Goal: Task Accomplishment & Management: Complete application form

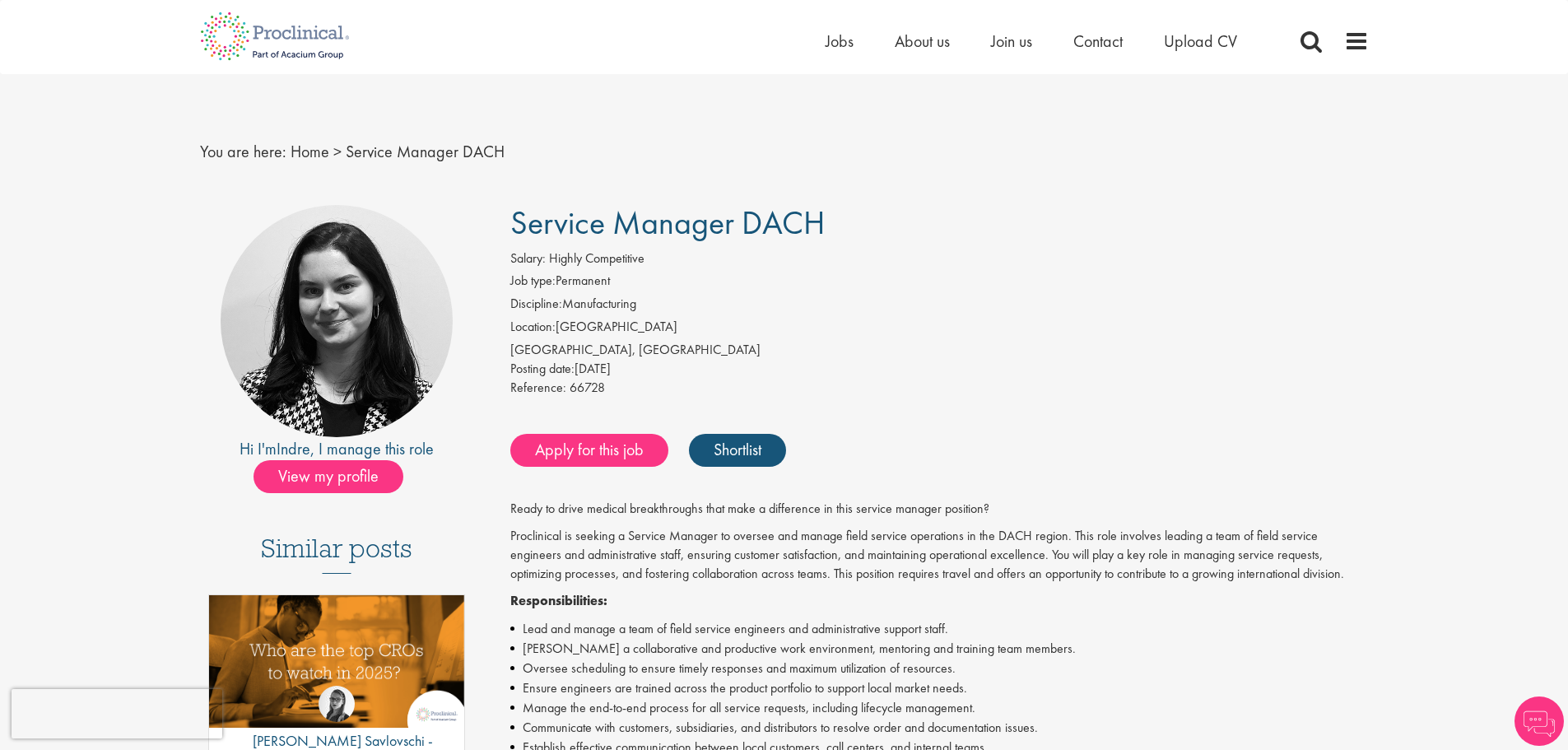
click at [508, 438] on div "Apply for this job Shortlist" at bounding box center [938, 450] width 863 height 50
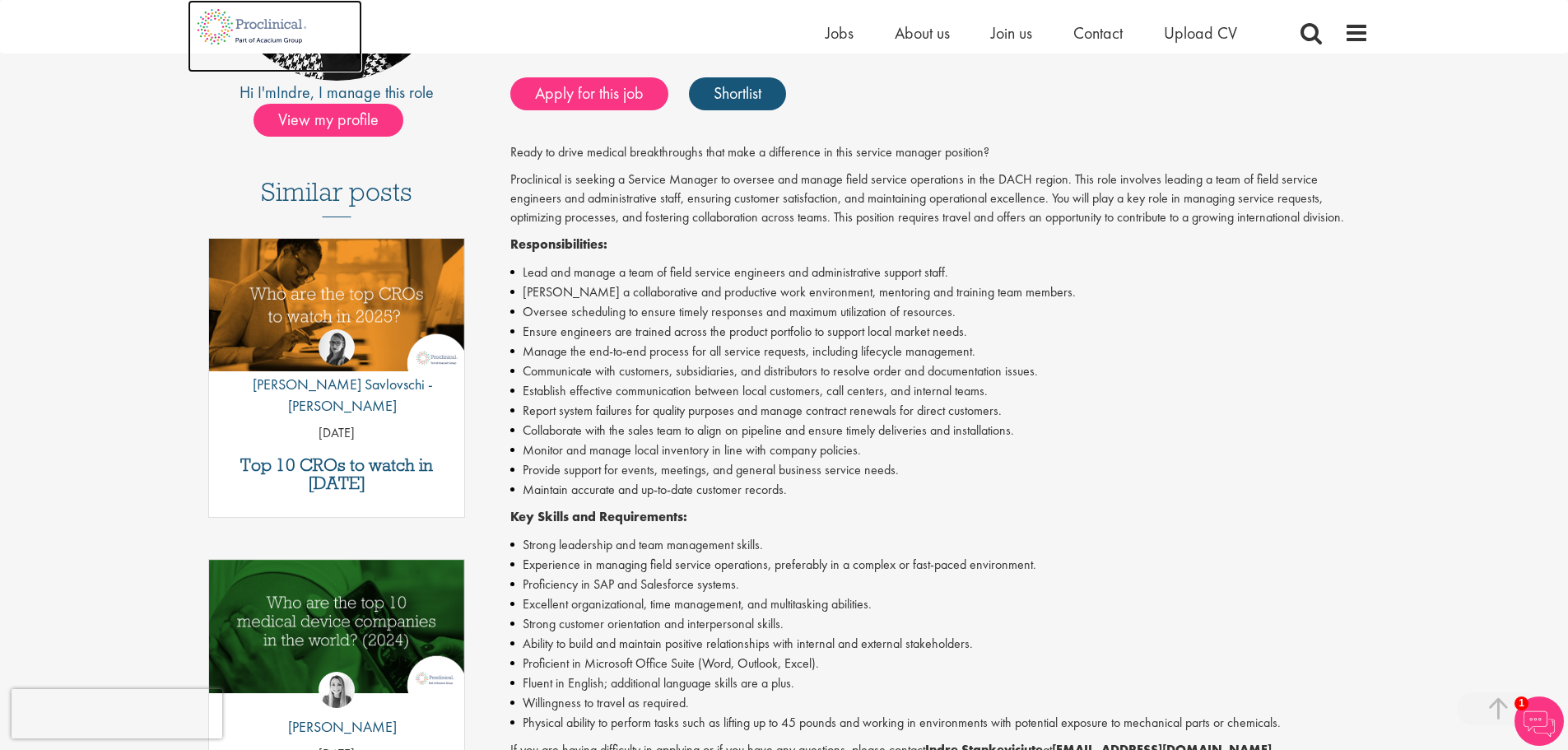
scroll to position [658, 0]
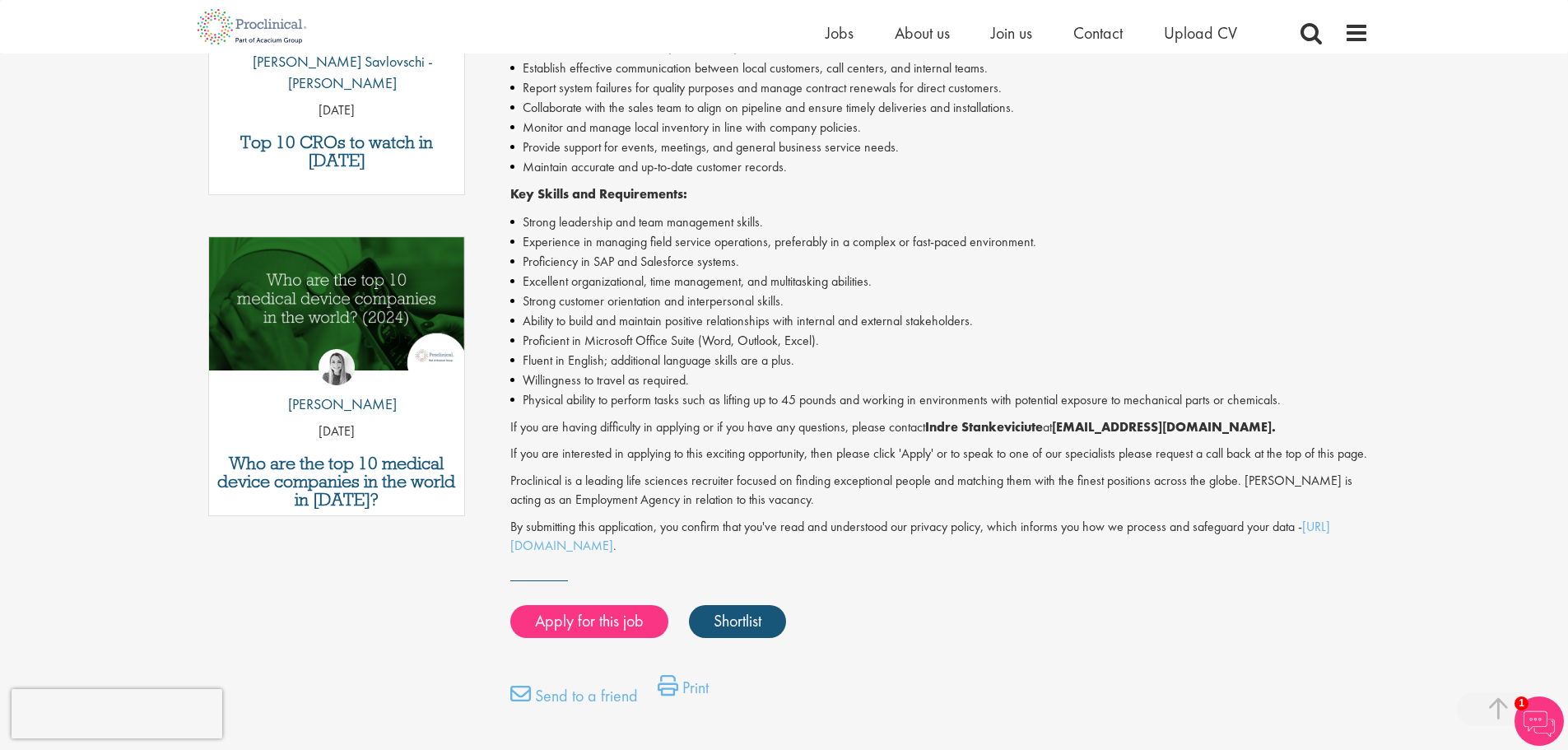
click at [856, 464] on p "If you are interested in applying to this exciting opportunity, then please cli…" at bounding box center [939, 453] width 858 height 19
click at [615, 630] on link "Apply for this job" at bounding box center [589, 621] width 158 height 33
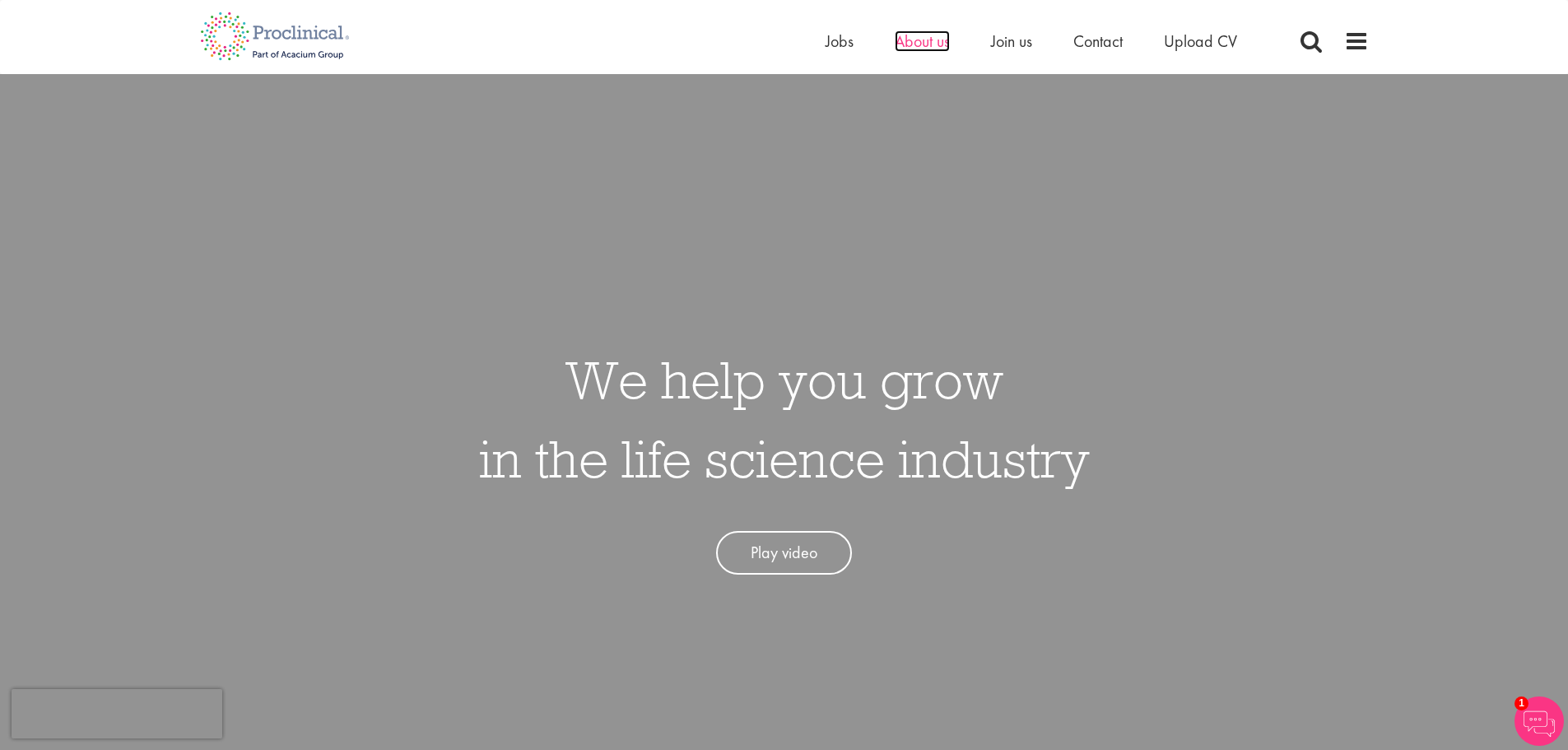
click at [919, 49] on span "About us" at bounding box center [922, 41] width 56 height 21
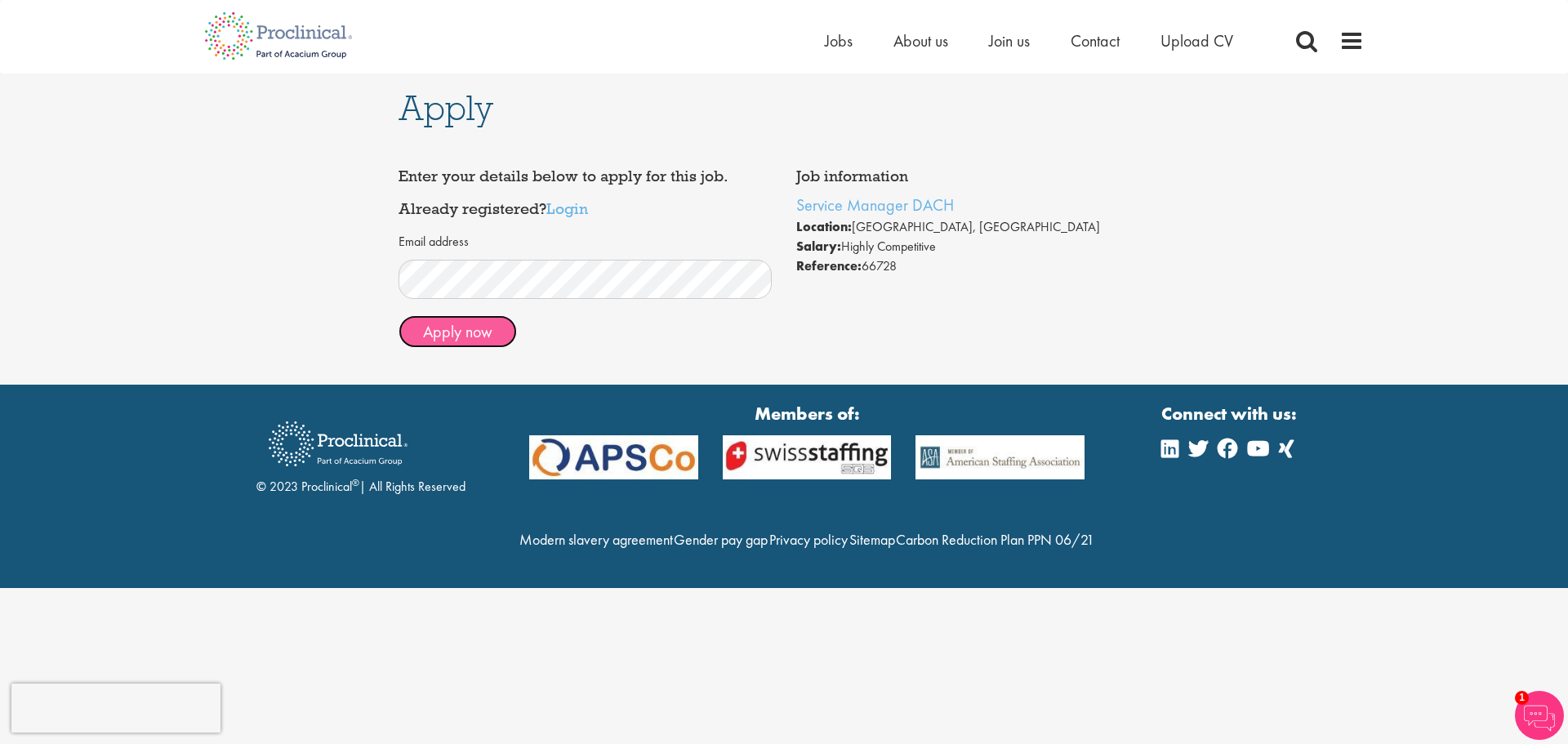
click at [449, 339] on button "Apply now" at bounding box center [457, 331] width 119 height 33
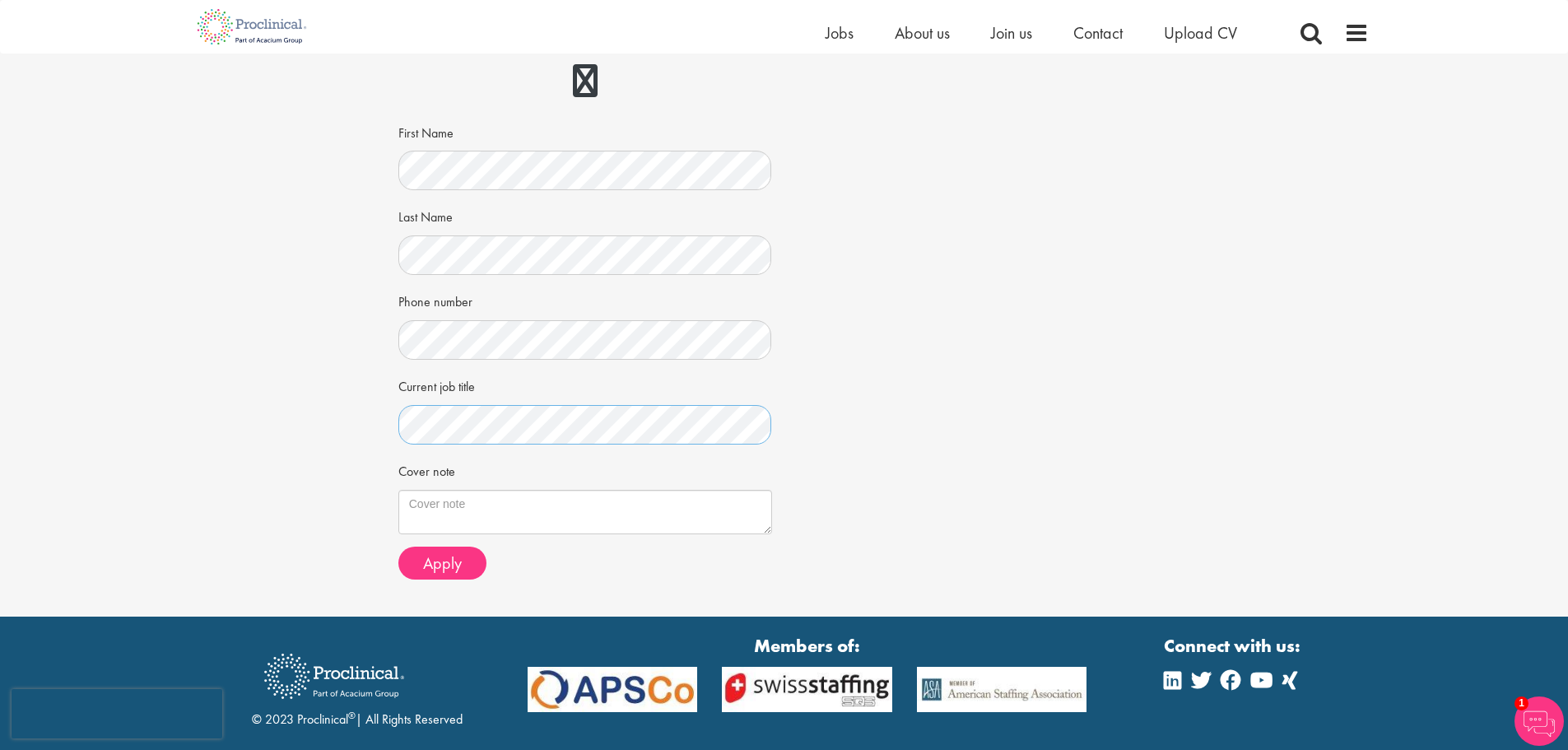
scroll to position [253, 0]
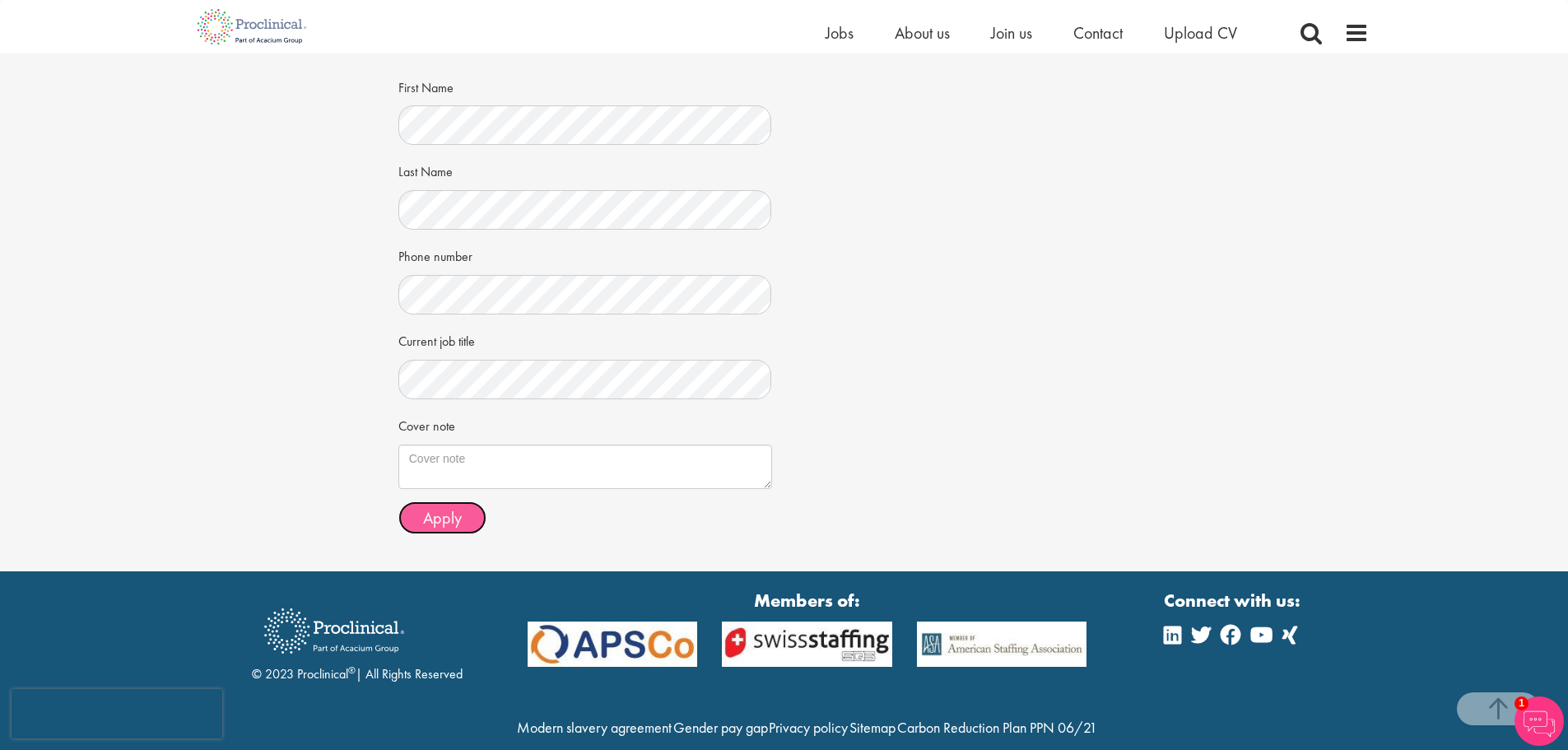
click at [444, 509] on span "Apply" at bounding box center [442, 518] width 39 height 21
